Goal: Task Accomplishment & Management: Use online tool/utility

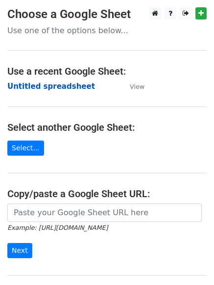
click at [25, 89] on strong "Untitled spreadsheet" at bounding box center [50, 86] width 87 height 9
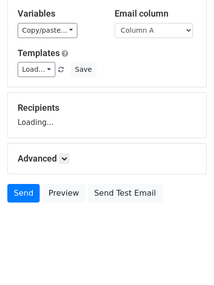
scroll to position [55, 0]
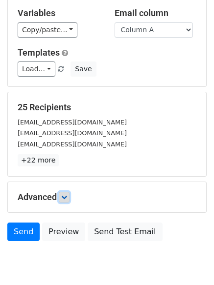
click at [66, 195] on icon at bounding box center [64, 198] width 6 height 6
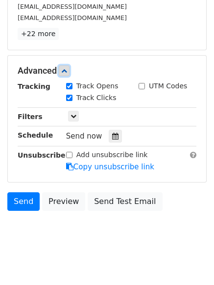
scroll to position [184, 0]
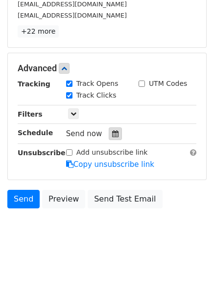
click at [109, 130] on div at bounding box center [115, 134] width 13 height 13
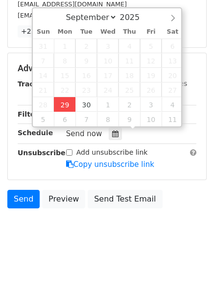
type input "2025-09-29 12:00"
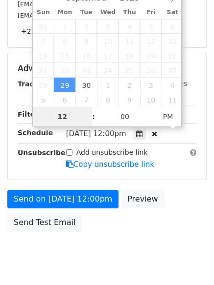
type input "4"
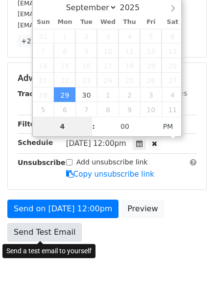
scroll to position [184, 0]
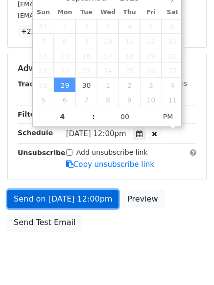
type input "2025-09-29 16:00"
click at [59, 197] on link "Send on Sep 29 at 12:00pm" at bounding box center [62, 199] width 111 height 19
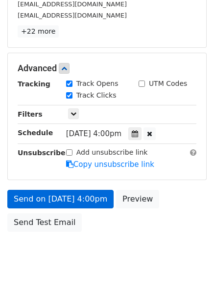
scroll to position [175, 0]
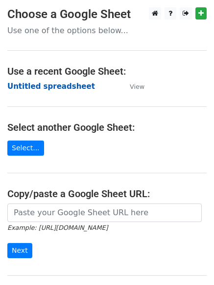
click at [19, 82] on strong "Untitled spreadsheet" at bounding box center [50, 86] width 87 height 9
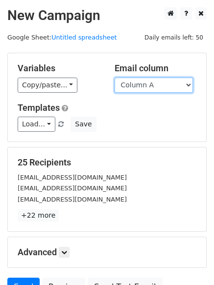
drag, startPoint x: 0, startPoint y: 0, endPoint x: 148, endPoint y: 89, distance: 173.0
click at [148, 90] on select "Column A Column B Column C Column D Column E Column F" at bounding box center [153, 85] width 78 height 15
select select "Column B"
click at [114, 78] on select "Column A Column B Column C Column D Column E Column F" at bounding box center [153, 85] width 78 height 15
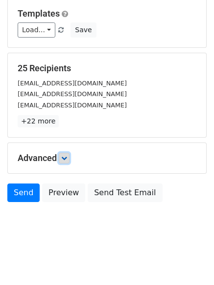
click at [64, 163] on link at bounding box center [64, 158] width 11 height 11
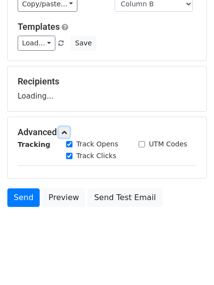
scroll to position [94, 0]
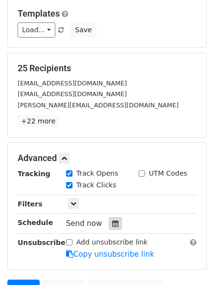
click at [112, 224] on icon at bounding box center [115, 223] width 6 height 7
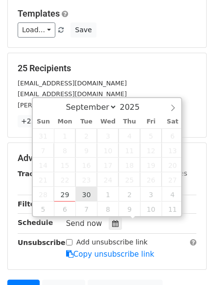
type input "2025-09-30 12:00"
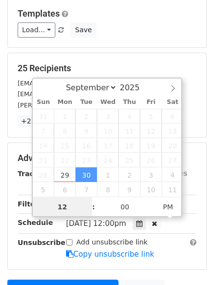
scroll to position [0, 0]
type input "5"
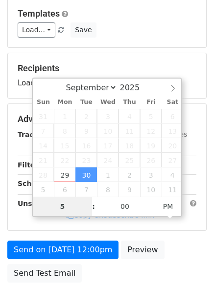
scroll to position [175, 0]
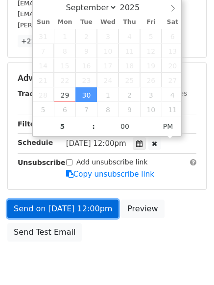
type input "2025-09-30 17:00"
click at [67, 202] on link "Send on Sep 30 at 12:00pm" at bounding box center [62, 209] width 111 height 19
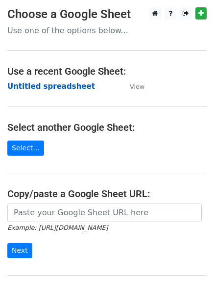
click at [29, 86] on strong "Untitled spreadsheet" at bounding box center [50, 86] width 87 height 9
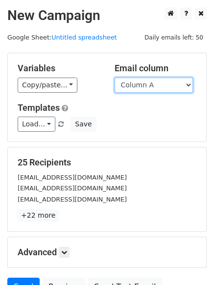
click at [135, 87] on select "Column A Column B Column C Column D Column E Column F" at bounding box center [153, 85] width 78 height 15
select select "Column C"
click at [114, 78] on select "Column A Column B Column C Column D Column E Column F" at bounding box center [153, 85] width 78 height 15
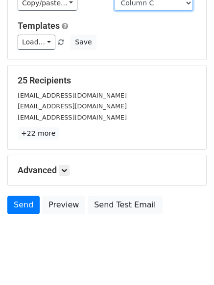
scroll to position [94, 0]
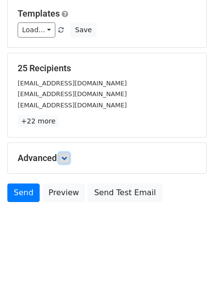
click at [65, 154] on link at bounding box center [64, 158] width 11 height 11
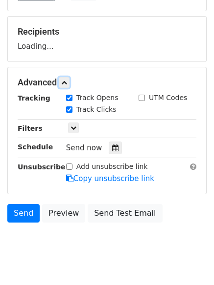
scroll to position [151, 0]
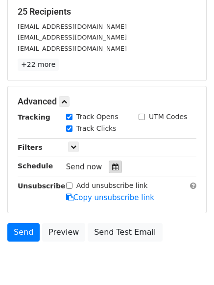
click at [115, 161] on div at bounding box center [115, 167] width 13 height 13
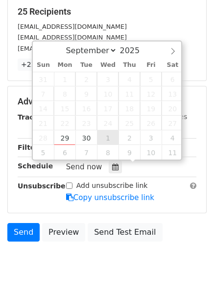
type input "2025-10-01 12:00"
select select "9"
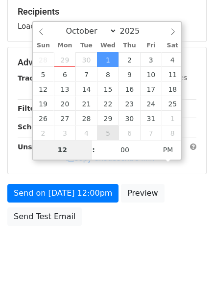
type input "6"
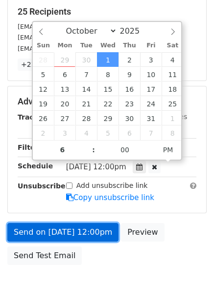
type input "2025-10-01 18:00"
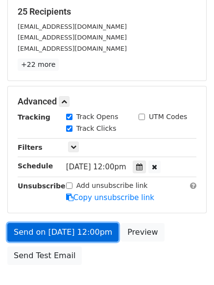
click at [67, 224] on link "Send on Oct 1 at 12:00pm" at bounding box center [62, 232] width 111 height 19
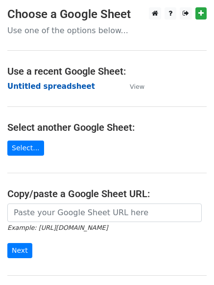
click at [31, 87] on strong "Untitled spreadsheet" at bounding box center [50, 86] width 87 height 9
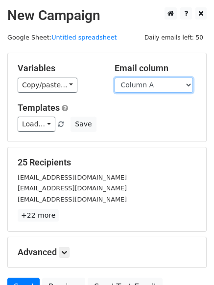
click at [138, 86] on select "Column A Column B Column C Column D Column E Column F" at bounding box center [153, 85] width 78 height 15
select select "Column D"
click at [114, 78] on select "Column A Column B Column C Column D Column E Column F" at bounding box center [153, 85] width 78 height 15
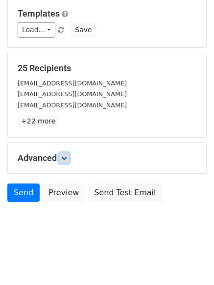
click at [67, 158] on icon at bounding box center [64, 158] width 6 height 6
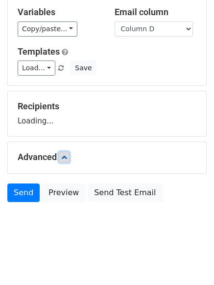
scroll to position [94, 0]
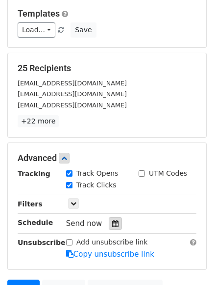
click at [112, 225] on icon at bounding box center [115, 223] width 6 height 7
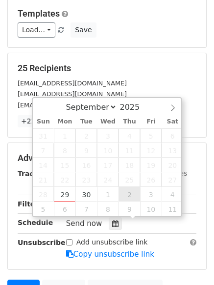
type input "2025-10-02 12:00"
select select "9"
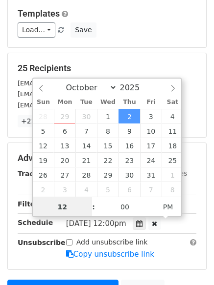
scroll to position [0, 0]
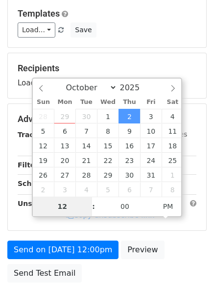
type input "7"
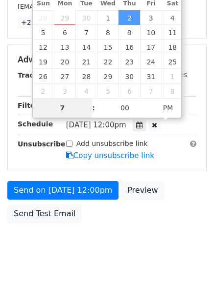
scroll to position [214, 0]
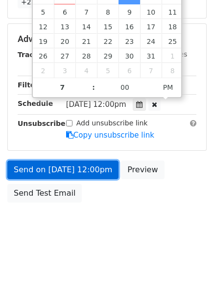
type input "2025-10-02 19:00"
click at [67, 161] on link "Send on Oct 2 at 12:00pm" at bounding box center [62, 170] width 111 height 19
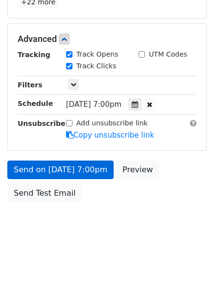
scroll to position [175, 0]
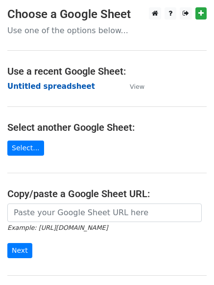
click at [17, 88] on strong "Untitled spreadsheet" at bounding box center [50, 86] width 87 height 9
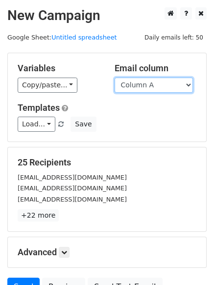
click at [135, 90] on select "Column A Column B Column C Column D Column E Column F" at bounding box center [153, 85] width 78 height 15
select select "Column E"
click at [114, 78] on select "Column A Column B Column C Column D Column E Column F" at bounding box center [153, 85] width 78 height 15
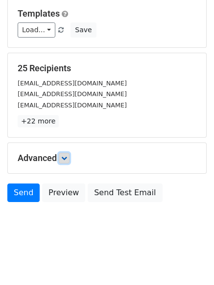
click at [69, 162] on link at bounding box center [64, 158] width 11 height 11
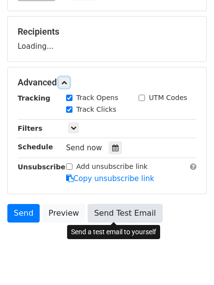
scroll to position [151, 0]
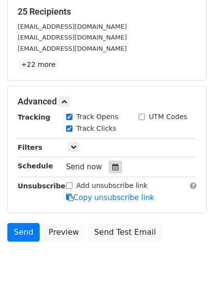
click at [112, 163] on div at bounding box center [115, 167] width 13 height 13
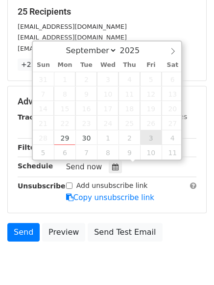
type input "2025-10-03 12:00"
select select "9"
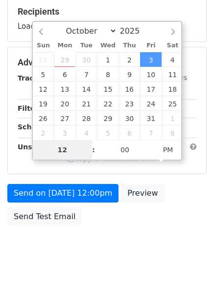
type input "8"
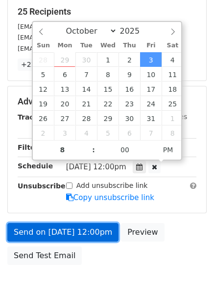
type input "2025-10-03 20:00"
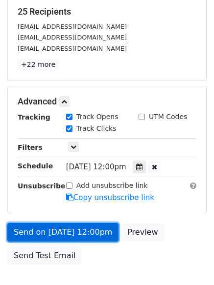
click at [66, 241] on link "Send on Oct 3 at 12:00pm" at bounding box center [62, 232] width 111 height 19
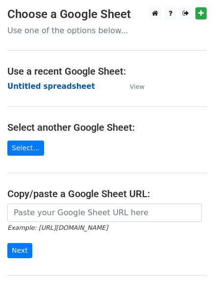
click at [18, 87] on strong "Untitled spreadsheet" at bounding box center [50, 86] width 87 height 9
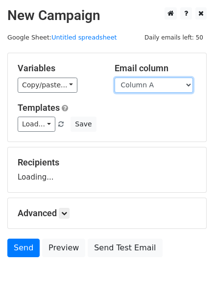
drag, startPoint x: 0, startPoint y: 0, endPoint x: 137, endPoint y: 86, distance: 161.8
click at [137, 86] on select "Column A Column B Column C Column D Column E Column F" at bounding box center [153, 85] width 78 height 15
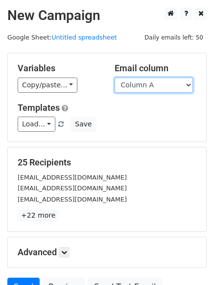
click at [137, 87] on select "Column A Column B Column C Column D Column E Column F" at bounding box center [153, 85] width 78 height 15
select select "Column F"
click at [114, 78] on select "Column A Column B Column C Column D Column E Column F" at bounding box center [153, 85] width 78 height 15
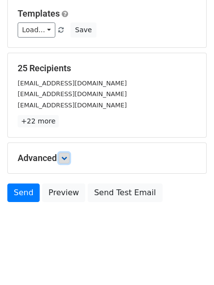
click at [69, 162] on link at bounding box center [64, 158] width 11 height 11
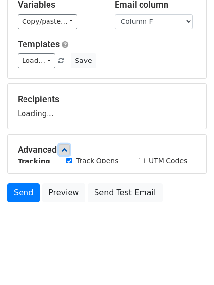
scroll to position [94, 0]
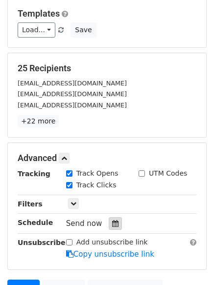
click at [112, 226] on icon at bounding box center [115, 223] width 6 height 7
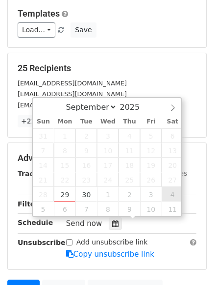
type input "[DATE] 12:00"
select select "9"
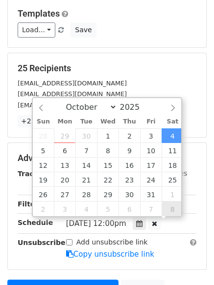
scroll to position [0, 0]
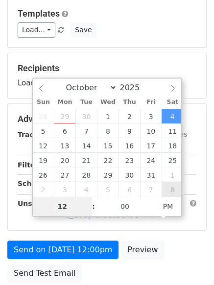
type input "9"
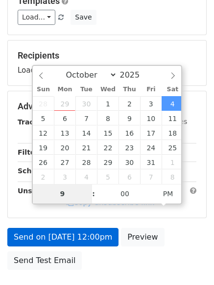
scroll to position [175, 0]
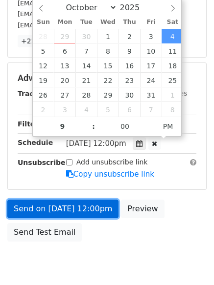
type input "[DATE] 21:00"
click at [61, 202] on link "Send on [DATE] 12:00pm" at bounding box center [62, 209] width 111 height 19
